Goal: Navigation & Orientation: Find specific page/section

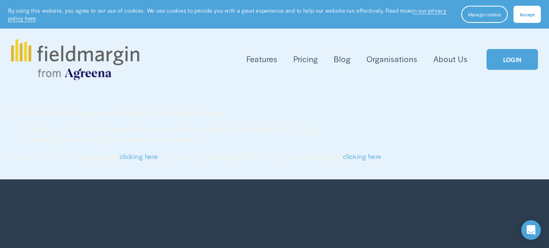
click at [513, 62] on link "LOGIN" at bounding box center [512, 59] width 51 height 21
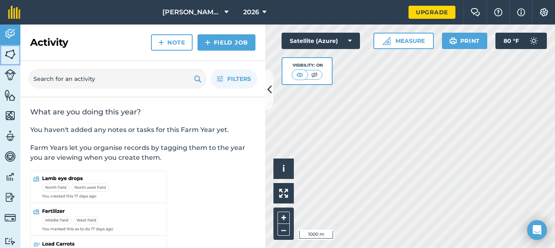
click at [11, 56] on img at bounding box center [9, 54] width 11 height 12
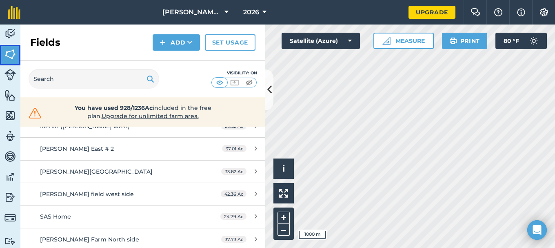
scroll to position [204, 0]
